Goal: Communication & Community: Answer question/provide support

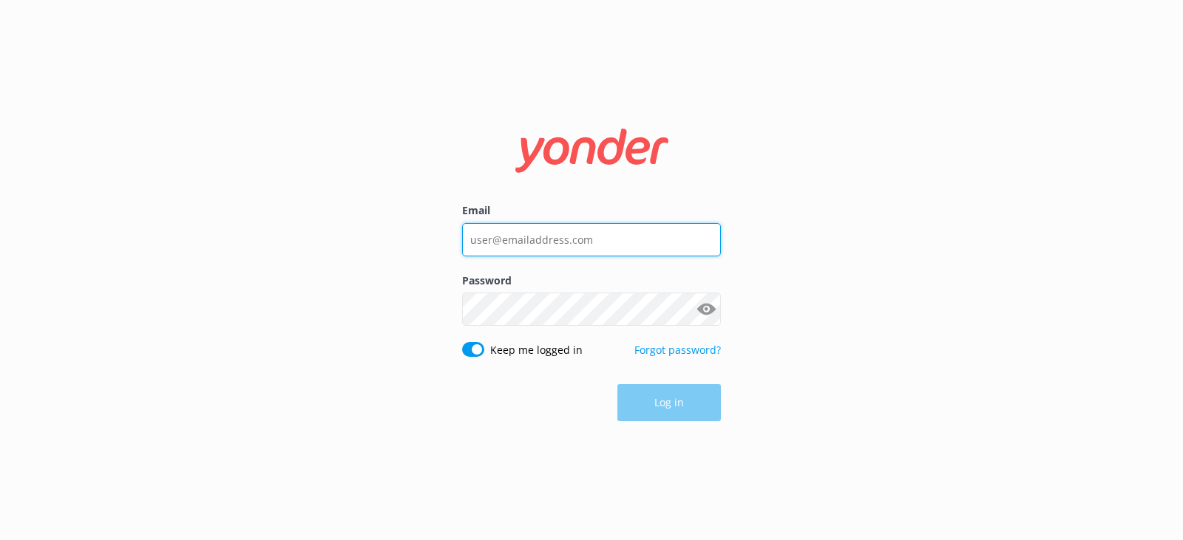
type input "[PERSON_NAME][EMAIL_ADDRESS][DOMAIN_NAME]"
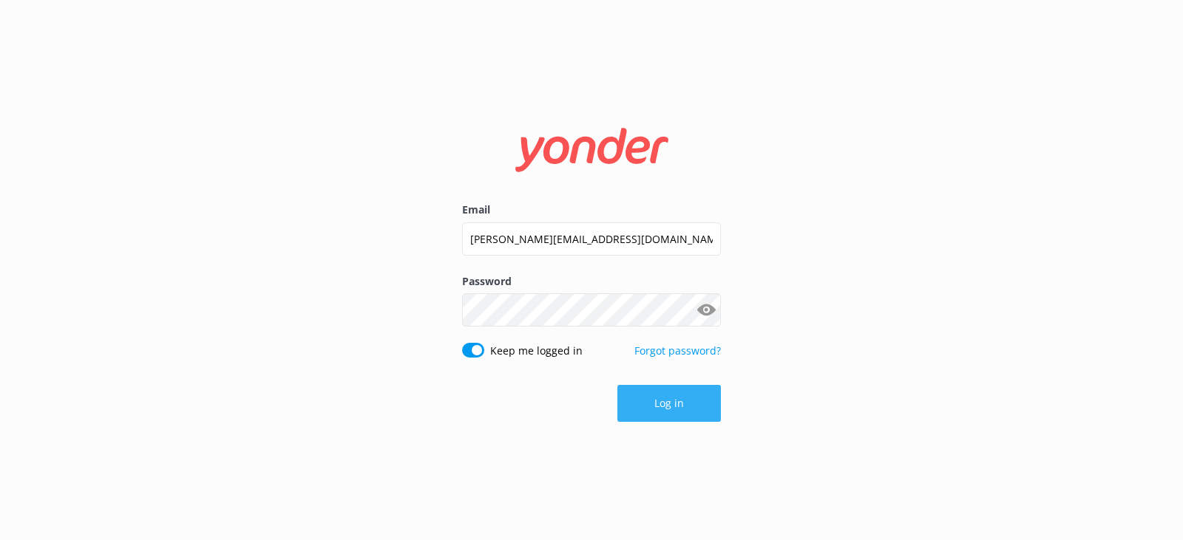
click at [682, 401] on button "Log in" at bounding box center [669, 403] width 104 height 37
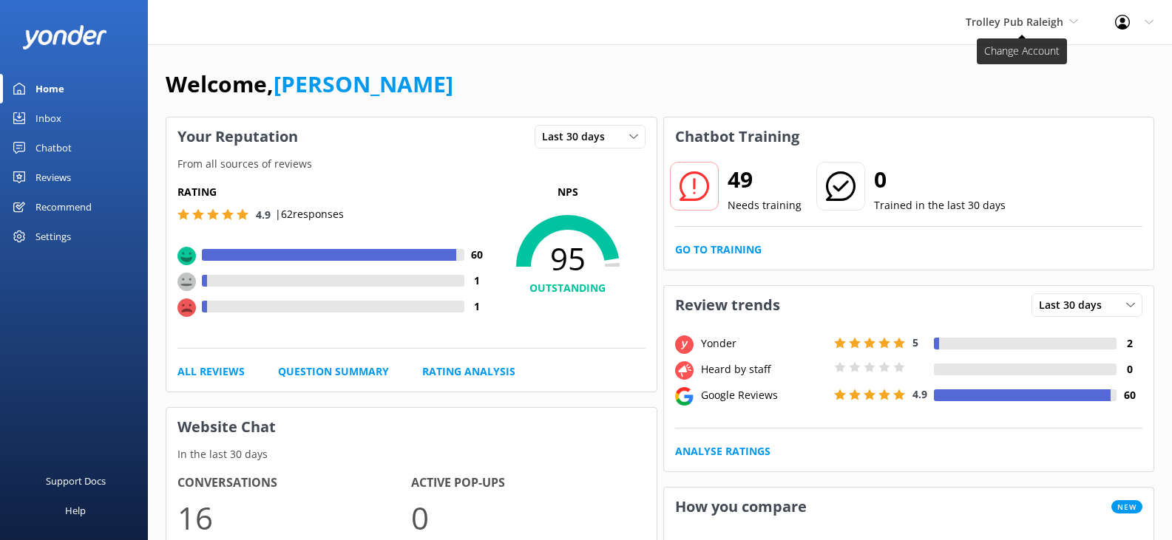
click at [1028, 24] on span "Trolley Pub Raleigh" at bounding box center [1015, 22] width 98 height 14
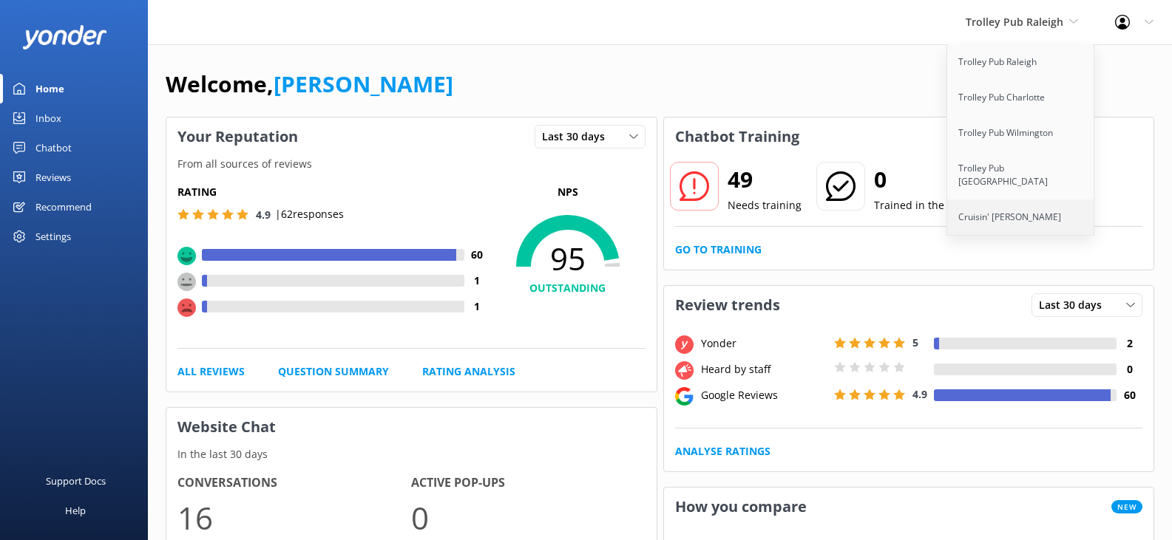
click at [1005, 200] on link "Cruisin' [PERSON_NAME]" at bounding box center [1021, 217] width 148 height 35
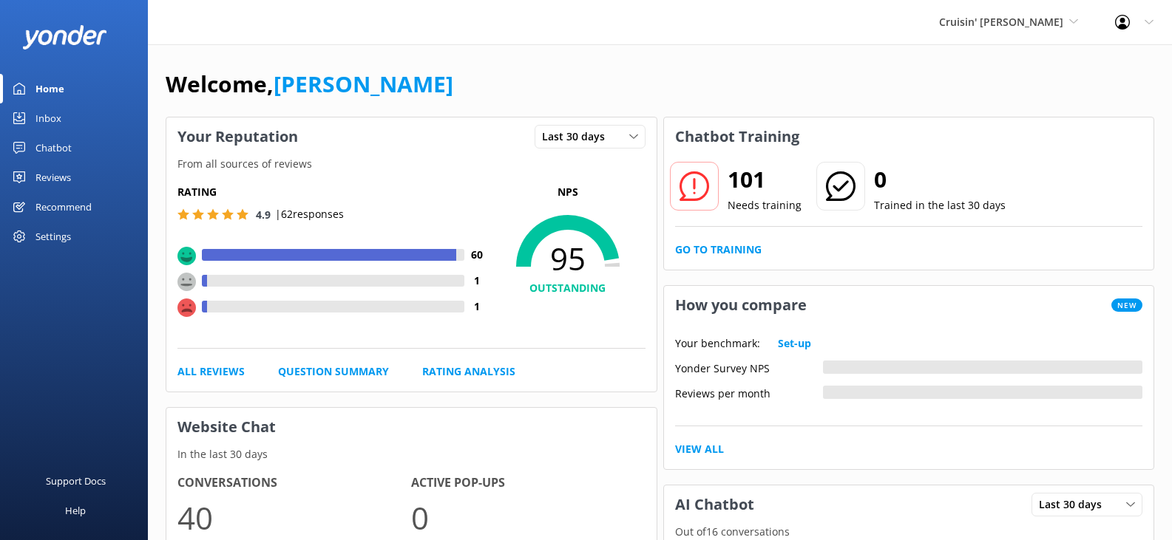
click at [44, 117] on div "Inbox" at bounding box center [48, 119] width 26 height 30
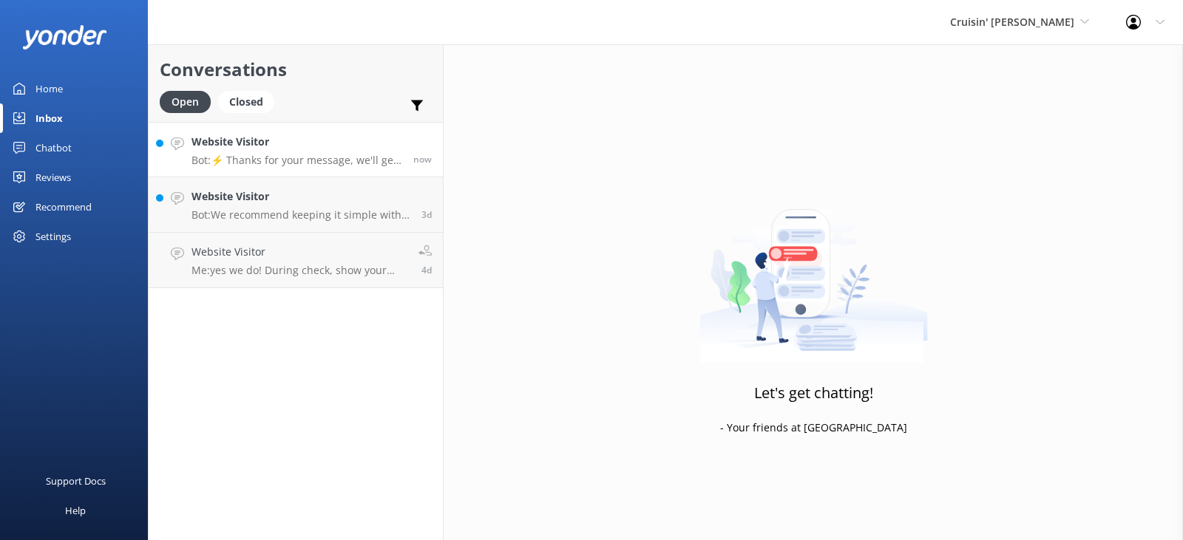
click at [356, 152] on div "Website Visitor Bot: ⚡ Thanks for your message, we'll get back to you as soon a…" at bounding box center [296, 150] width 211 height 32
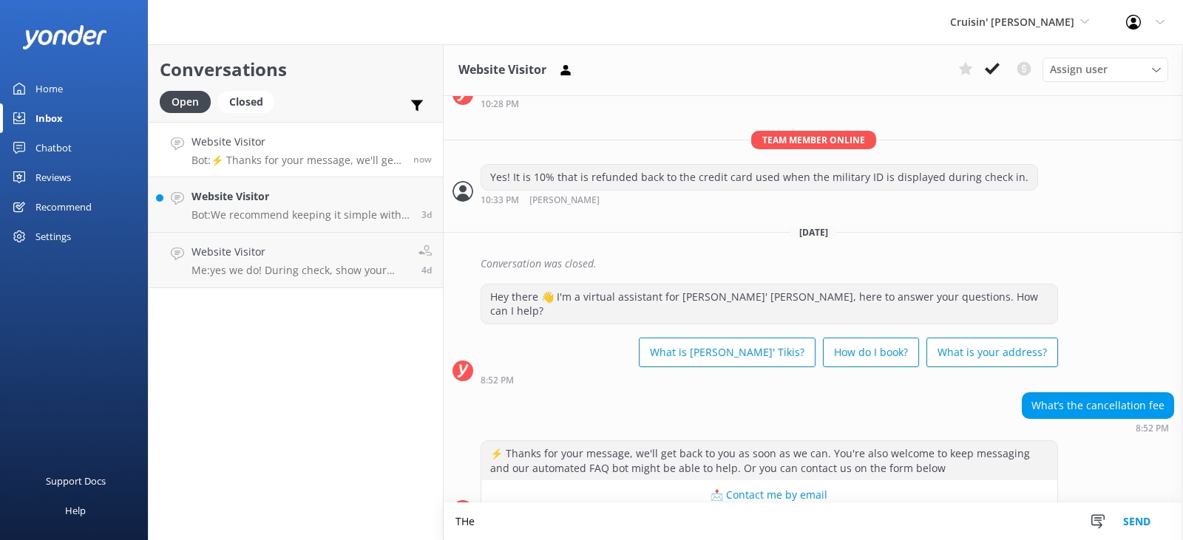
scroll to position [268, 0]
type textarea "T"
type textarea "There is no cancellation fee. If you need to cancel, we will issue you store cr…"
click at [1138, 520] on button "Send" at bounding box center [1136, 521] width 55 height 37
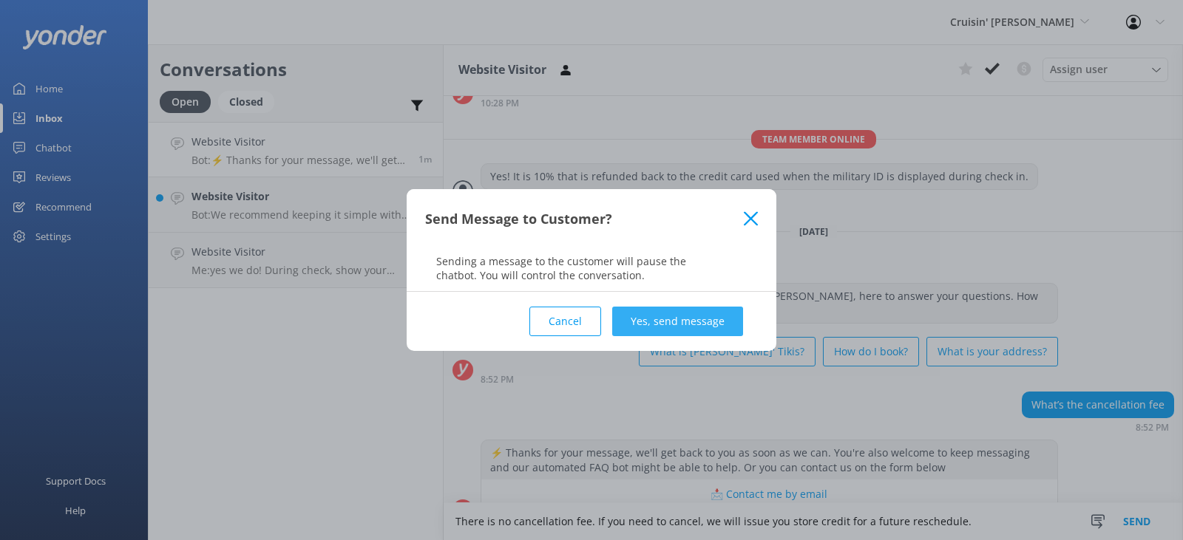
click at [685, 316] on button "Yes, send message" at bounding box center [677, 322] width 131 height 30
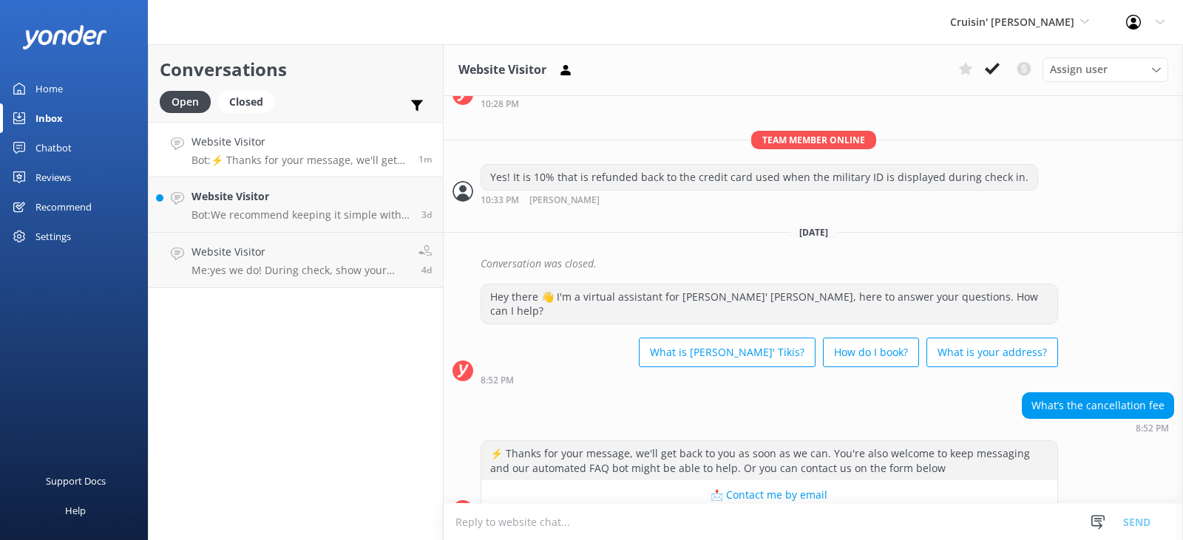
scroll to position [364, 0]
